Goal: Navigation & Orientation: Understand site structure

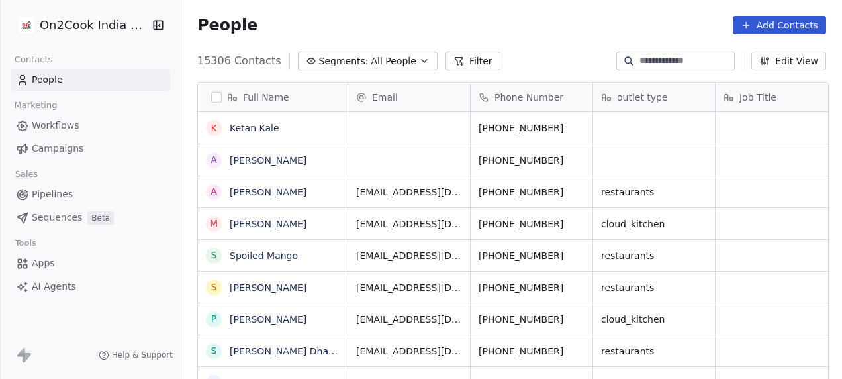
scroll to position [323, 653]
click at [93, 27] on html "On2Cook India Pvt. Ltd. Contacts People Marketing Workflows Campaigns Sales Pip…" at bounding box center [421, 189] width 842 height 379
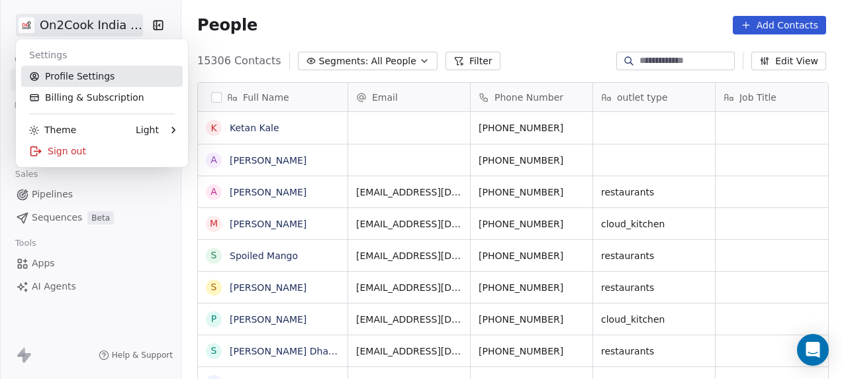
click at [86, 75] on link "Profile Settings" at bounding box center [102, 76] width 162 height 21
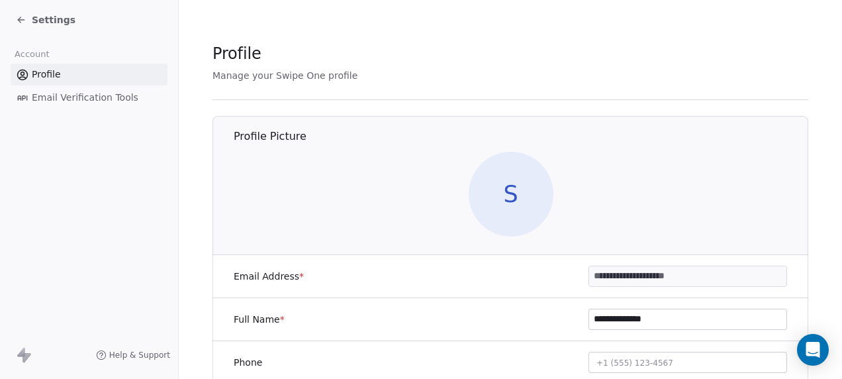
click at [24, 21] on icon at bounding box center [21, 20] width 11 height 11
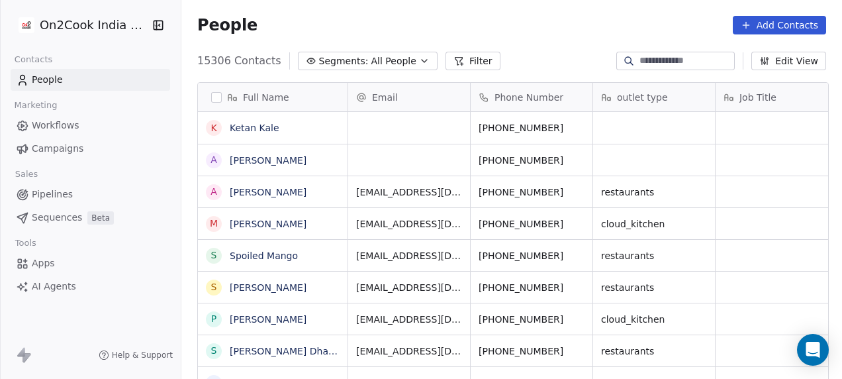
scroll to position [323, 653]
click at [140, 357] on span "Help & Support" at bounding box center [142, 355] width 61 height 11
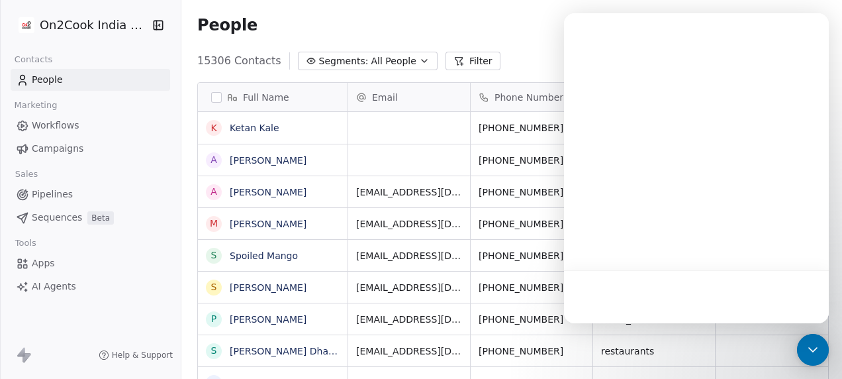
scroll to position [0, 0]
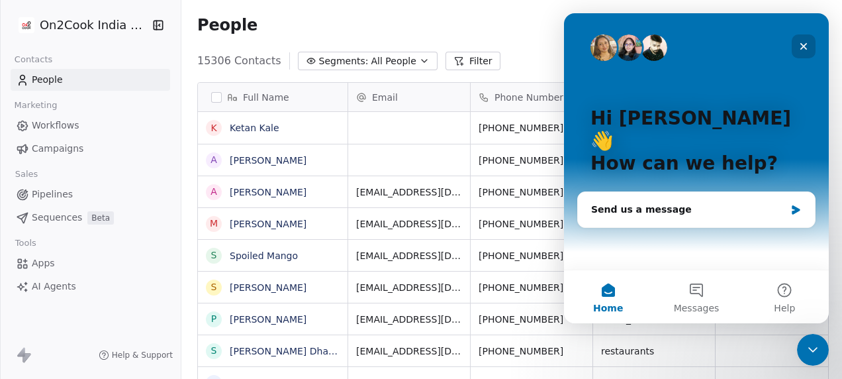
click at [802, 44] on icon "Close" at bounding box center [804, 46] width 11 height 11
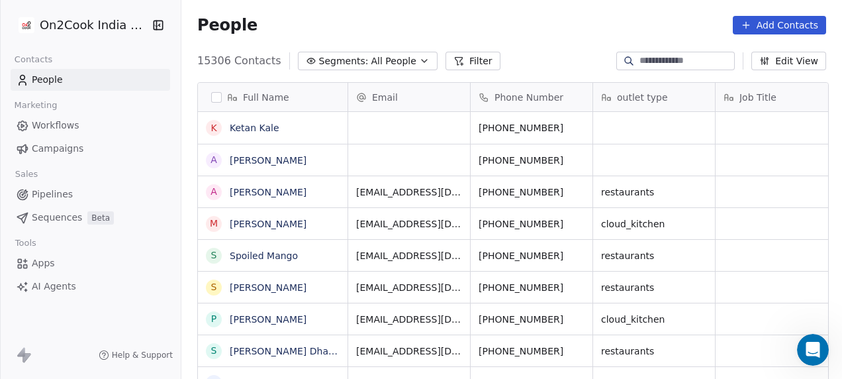
click at [58, 83] on span "People" at bounding box center [47, 80] width 31 height 14
click at [62, 128] on span "Workflows" at bounding box center [56, 126] width 48 height 14
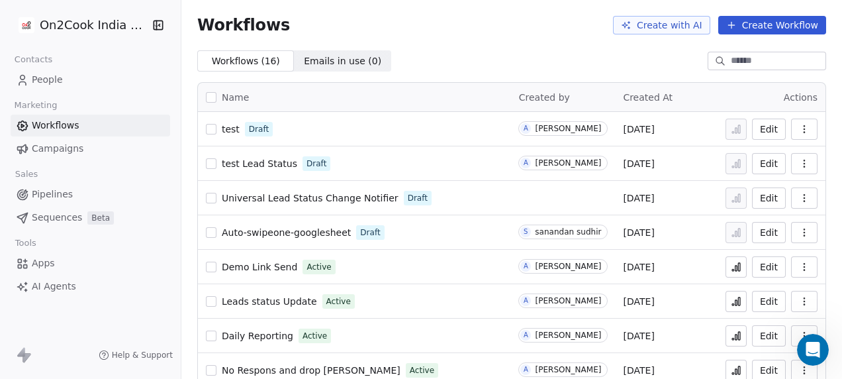
click at [57, 152] on span "Campaigns" at bounding box center [58, 149] width 52 height 14
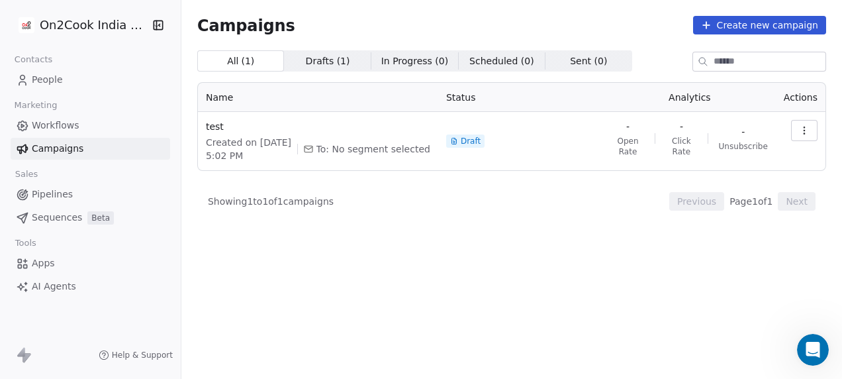
click at [65, 200] on span "Pipelines" at bounding box center [52, 194] width 41 height 14
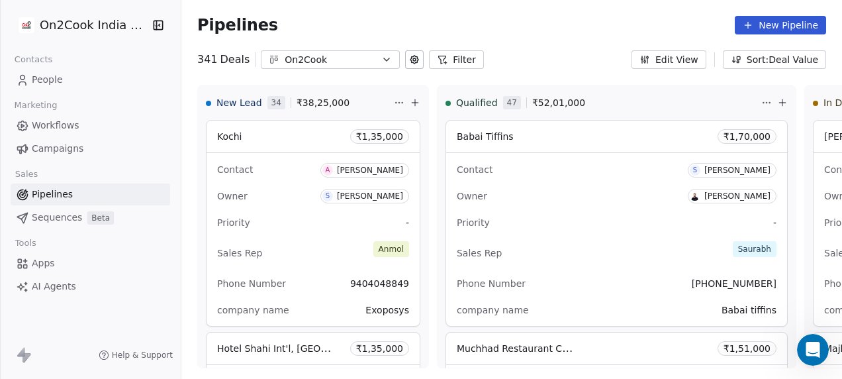
click at [35, 78] on span "People" at bounding box center [47, 80] width 31 height 14
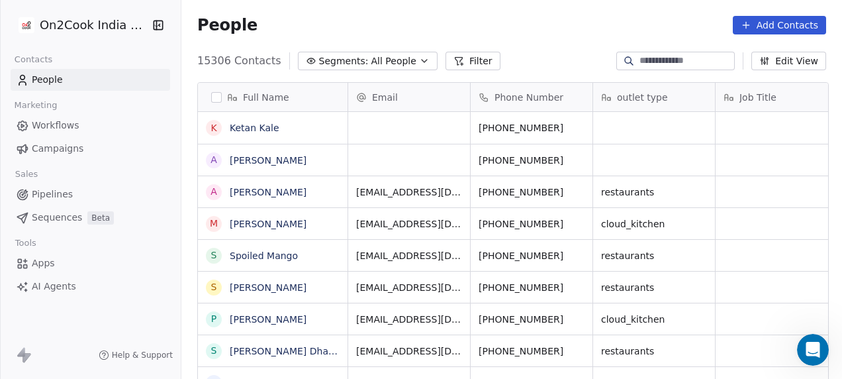
scroll to position [323, 653]
click at [103, 32] on html "On2Cook India Pvt. Ltd. Contacts People Marketing Workflows Campaigns Sales Pip…" at bounding box center [421, 189] width 842 height 379
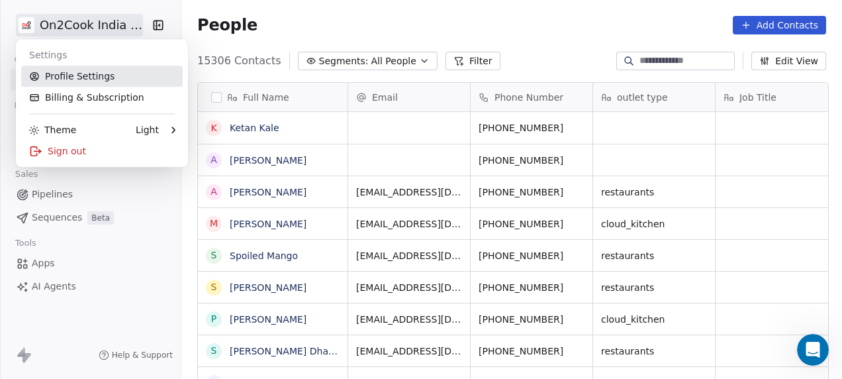
click at [93, 74] on link "Profile Settings" at bounding box center [102, 76] width 162 height 21
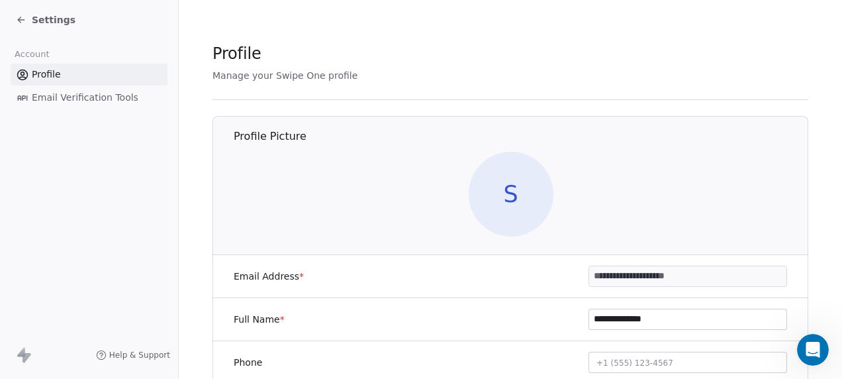
click at [28, 21] on div "Settings" at bounding box center [46, 19] width 60 height 13
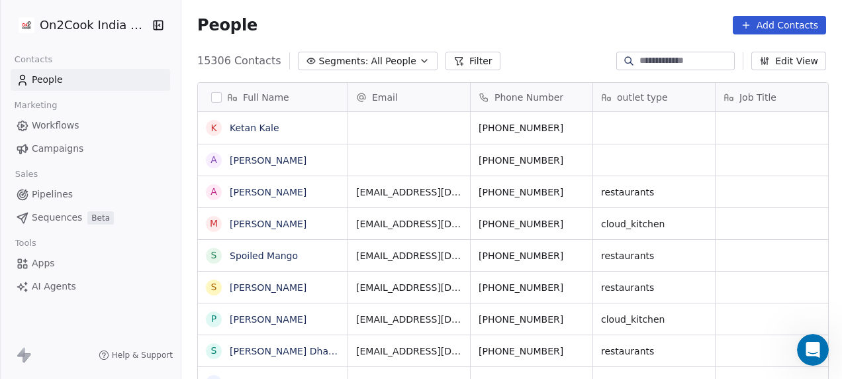
scroll to position [323, 653]
click at [46, 264] on span "Apps" at bounding box center [43, 263] width 23 height 14
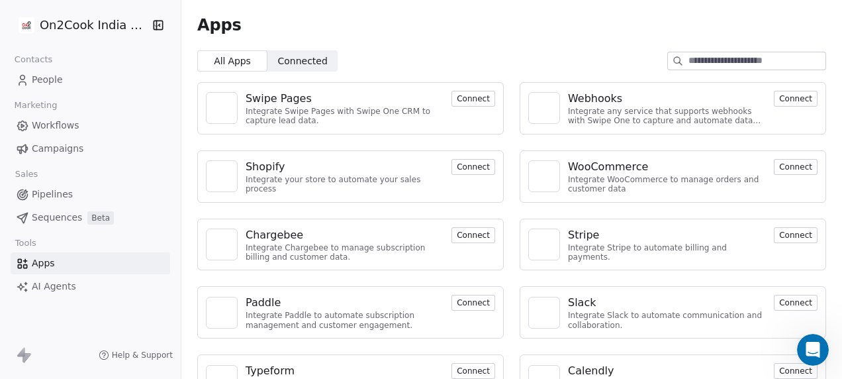
click at [56, 128] on span "Workflows" at bounding box center [56, 126] width 48 height 14
